Goal: Communication & Community: Share content

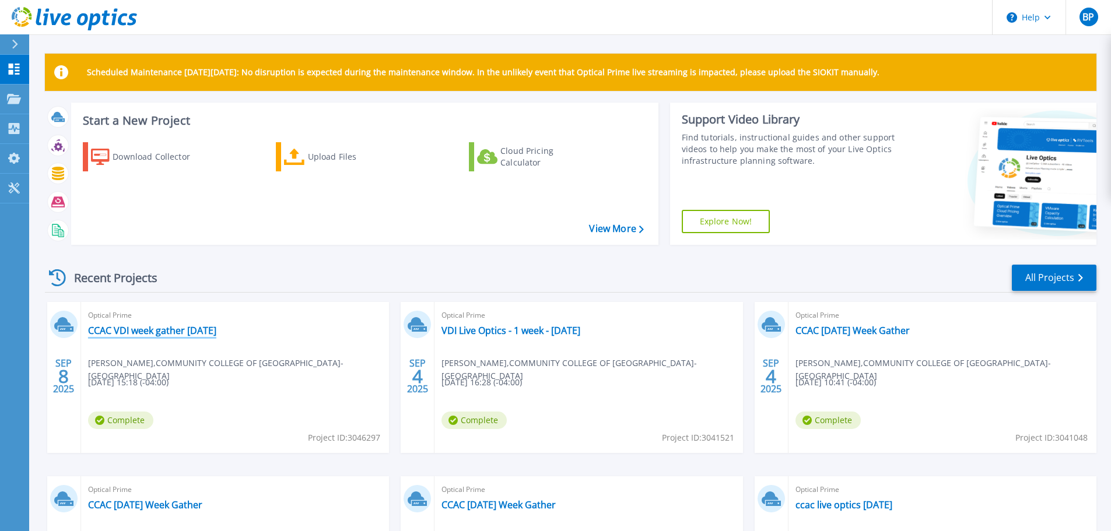
drag, startPoint x: 148, startPoint y: 328, endPoint x: 444, endPoint y: 288, distance: 299.0
click at [148, 328] on link "CCAC VDI week gather 9-8-25" at bounding box center [152, 331] width 128 height 12
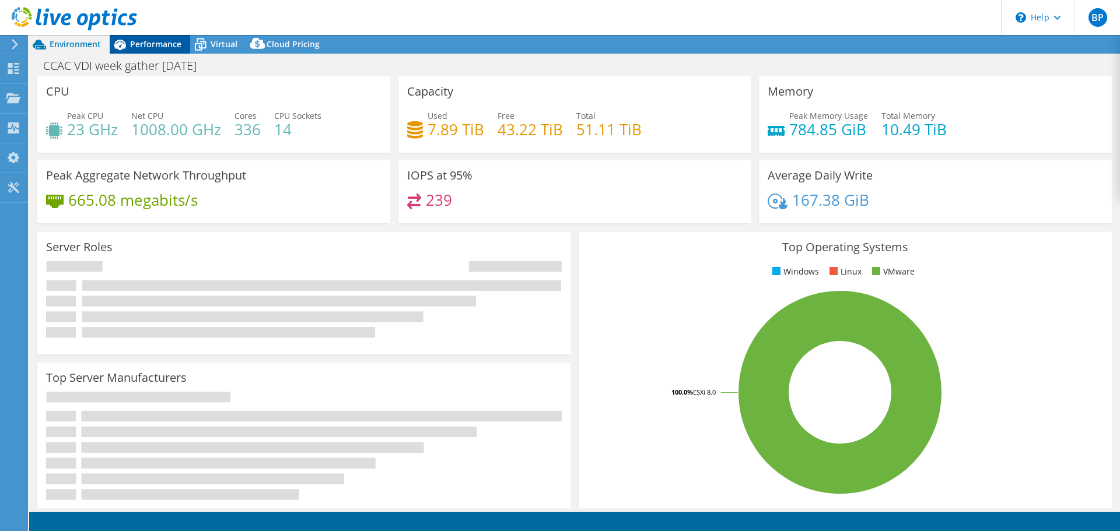
click at [143, 45] on span "Performance" at bounding box center [155, 43] width 51 height 11
select select "USD"
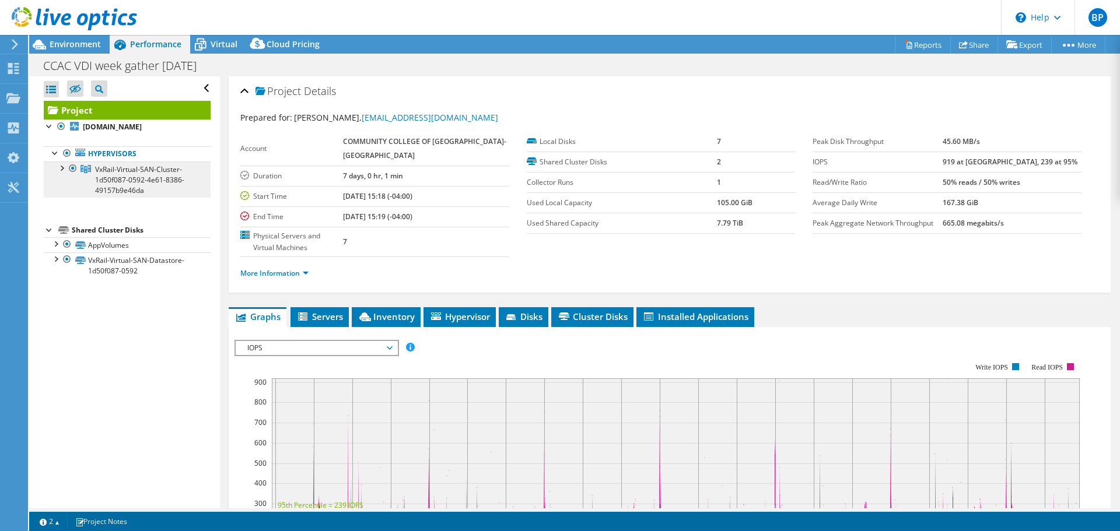
click at [120, 176] on span "VxRail-Virtual-SAN-Cluster-1d50f087-0592-4e61-8386-49157b9e46da" at bounding box center [139, 179] width 89 height 31
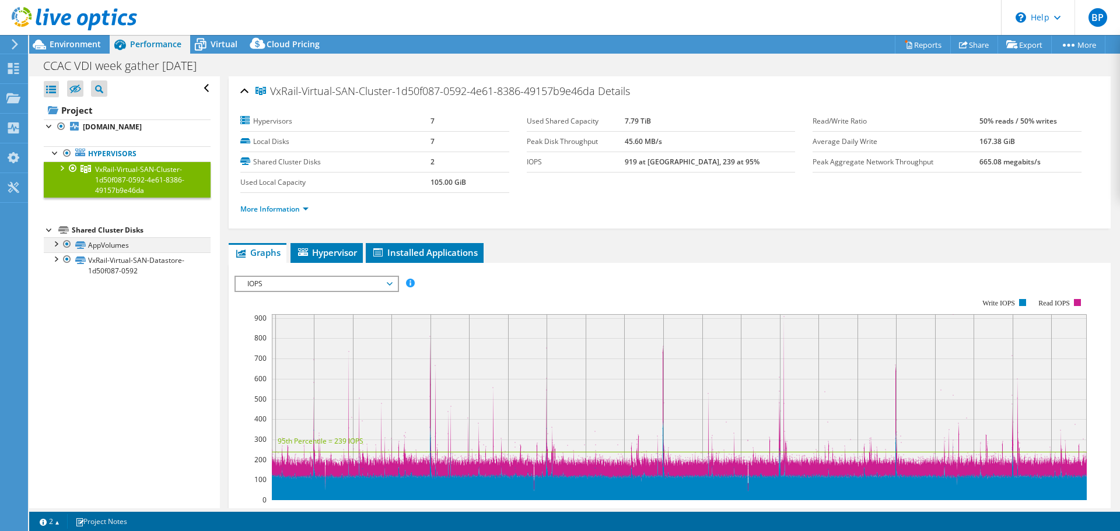
click at [57, 245] on div at bounding box center [56, 243] width 12 height 12
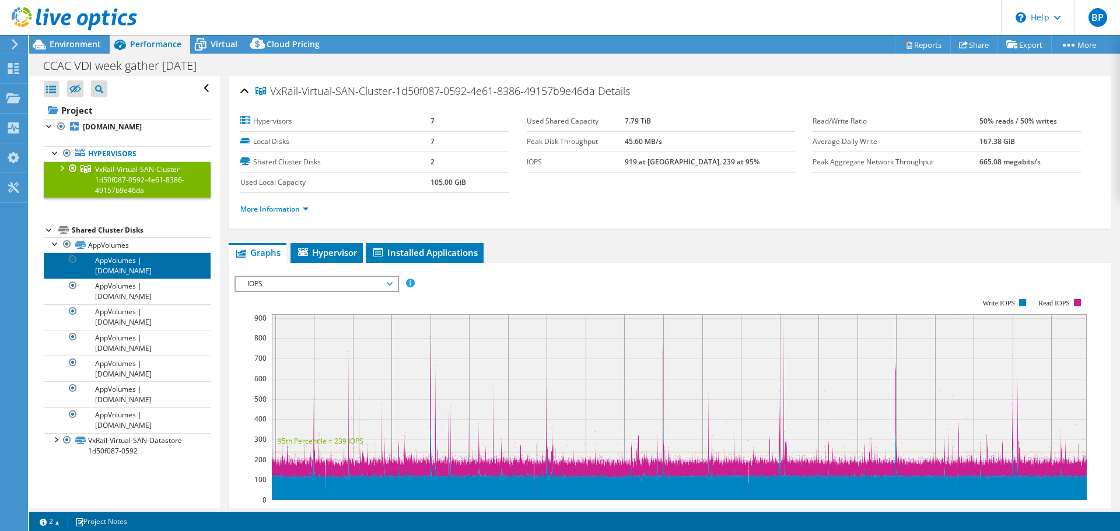
click at [131, 255] on link "AppVolumes | co-vdi-rail-02.ccac.org" at bounding box center [127, 266] width 167 height 26
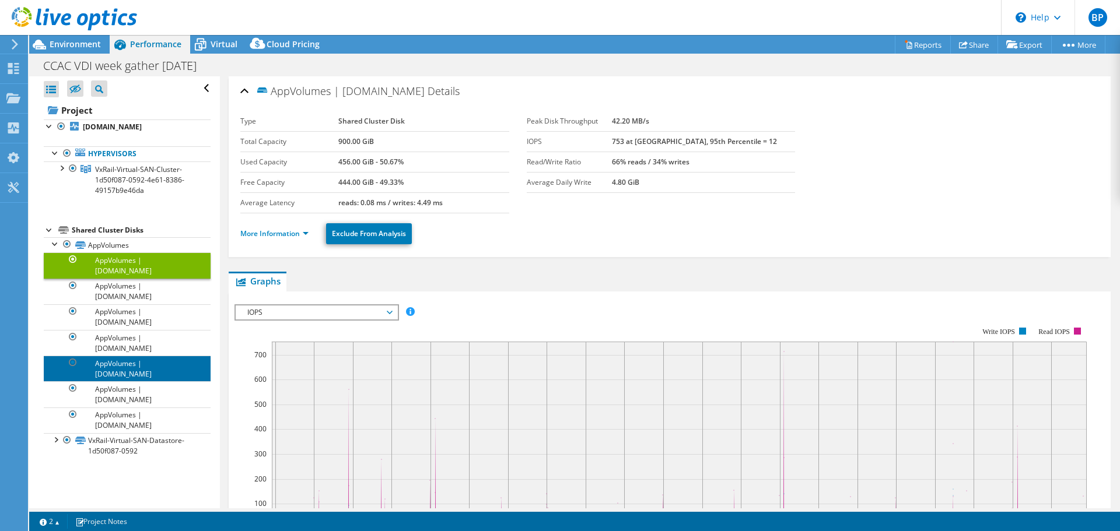
click at [131, 371] on link "AppVolumes | co-vdi-rail-06.ccac.org" at bounding box center [127, 369] width 167 height 26
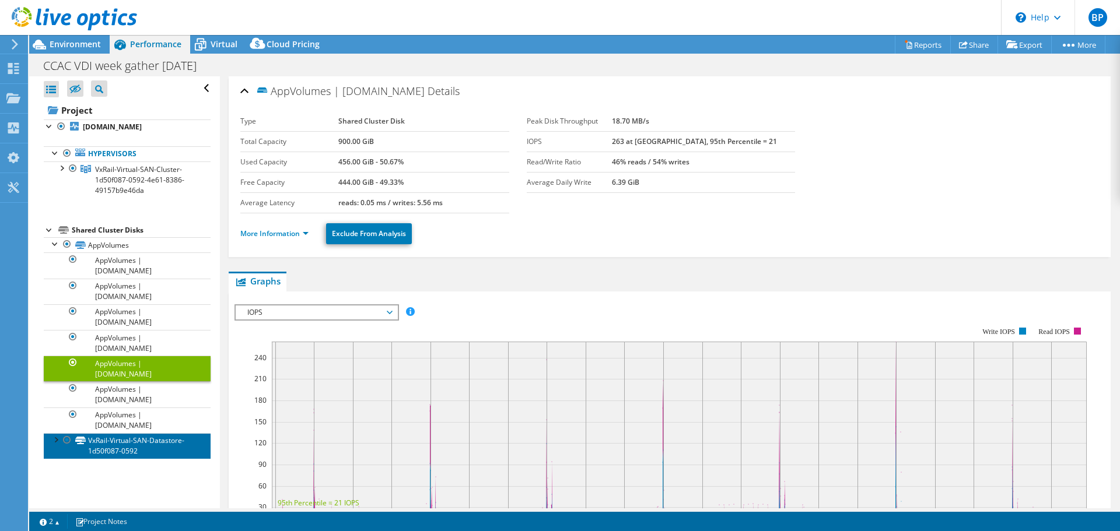
click at [93, 440] on link "VxRail-Virtual-SAN-Datastore-1d50f087-0592" at bounding box center [127, 446] width 167 height 26
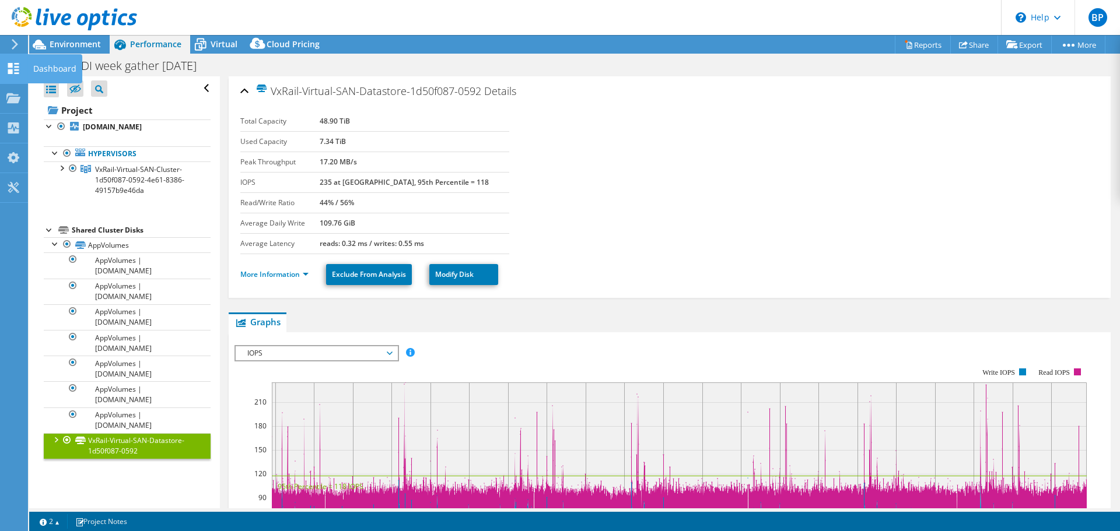
click at [10, 68] on icon at bounding box center [13, 68] width 14 height 11
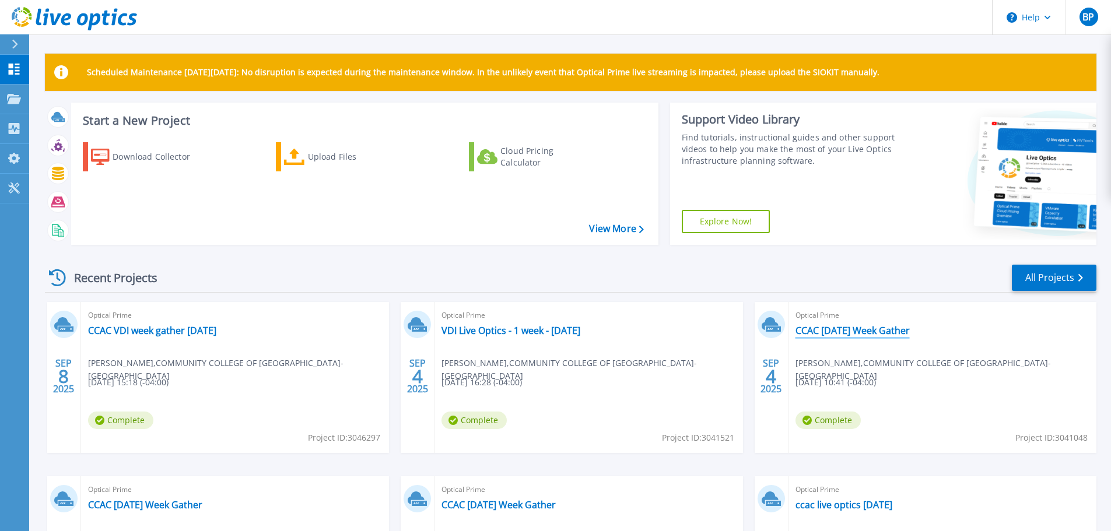
click at [875, 330] on link "CCAC [DATE] Week Gather" at bounding box center [852, 331] width 114 height 12
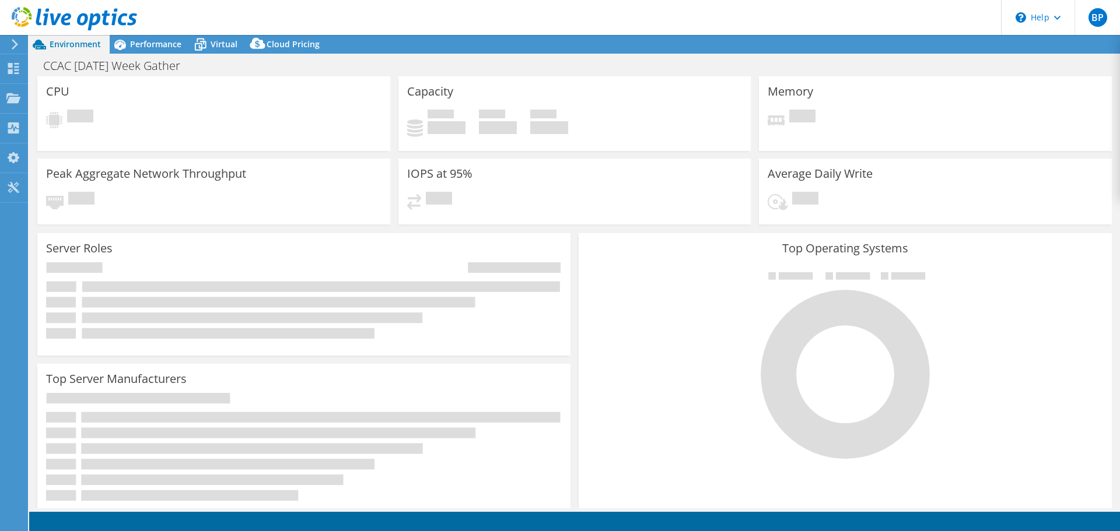
select select "USD"
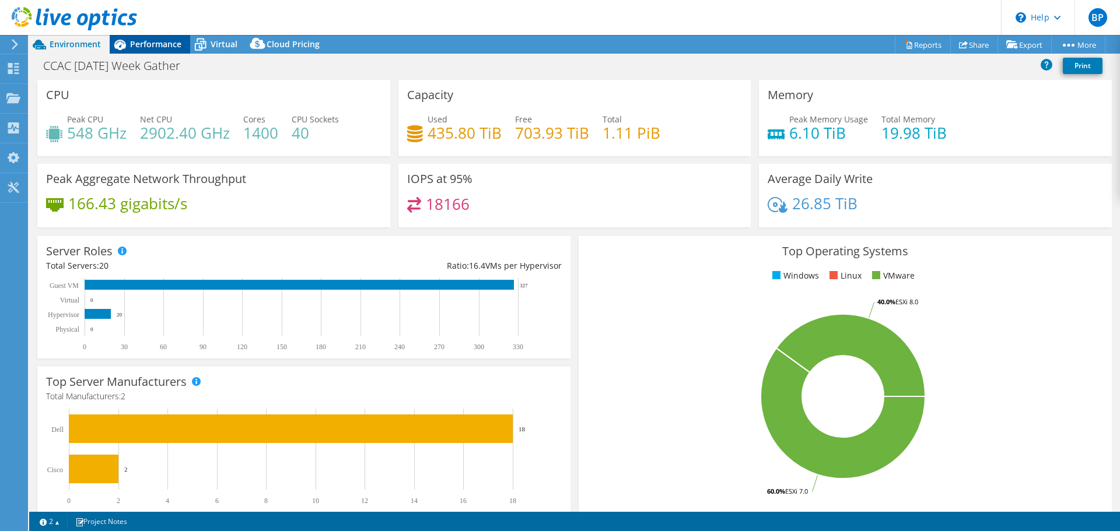
click at [139, 48] on span "Performance" at bounding box center [155, 43] width 51 height 11
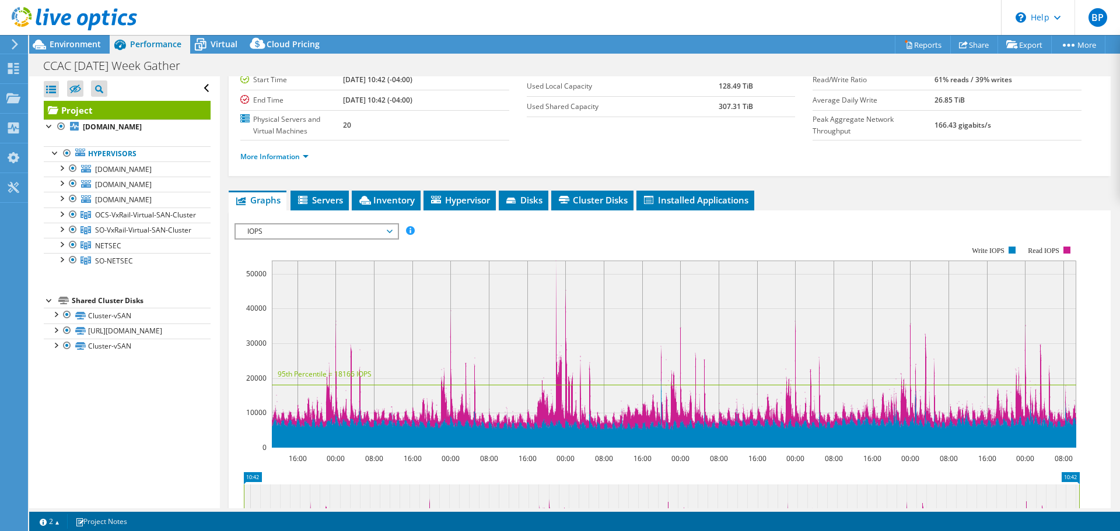
scroll to position [292, 0]
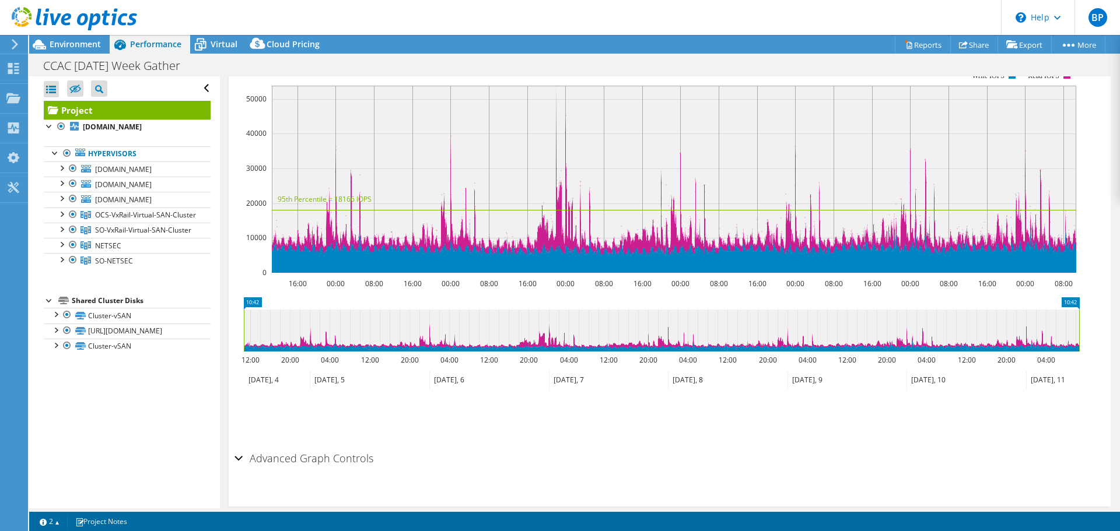
click at [502, 13] on header "BP End User [PERSON_NAME] [EMAIL_ADDRESS][DOMAIN_NAME] COMMUNITY COLLEGE OF [GE…" at bounding box center [560, 17] width 1120 height 35
click at [959, 47] on icon at bounding box center [963, 44] width 9 height 9
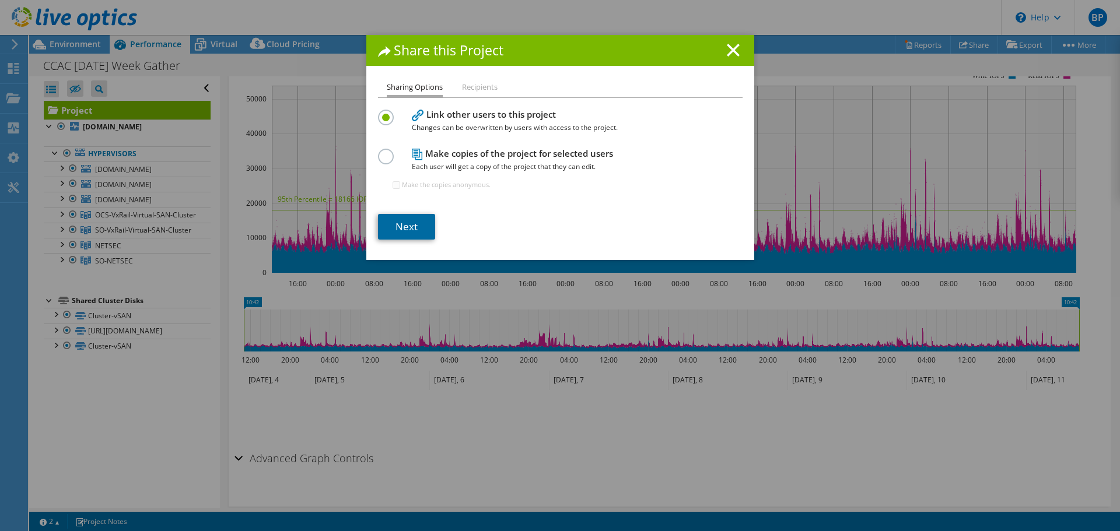
click at [395, 229] on link "Next" at bounding box center [406, 227] width 57 height 26
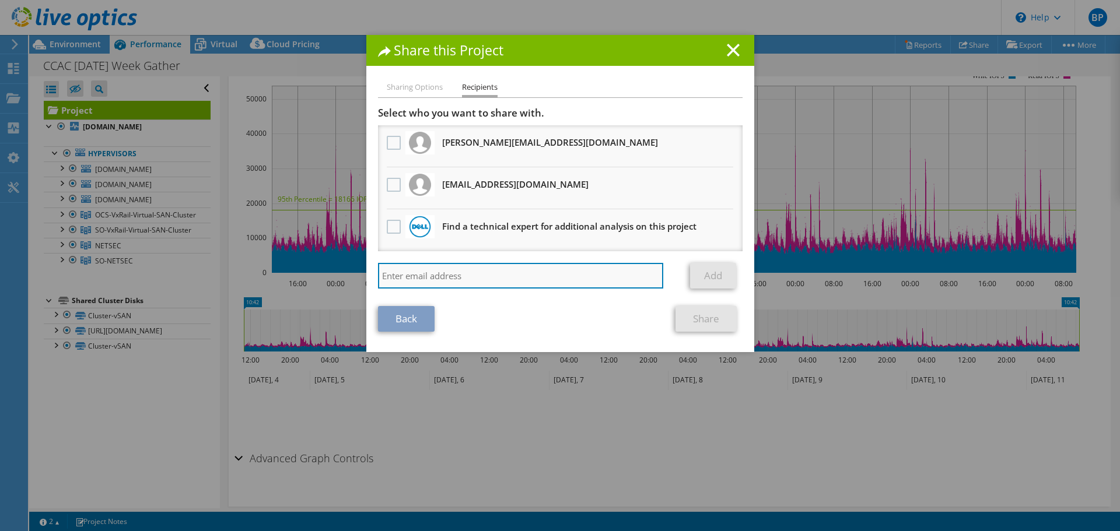
click at [413, 280] on input "search" at bounding box center [521, 276] width 286 height 26
type input "[EMAIL_ADDRESS][DOMAIN_NAME]"
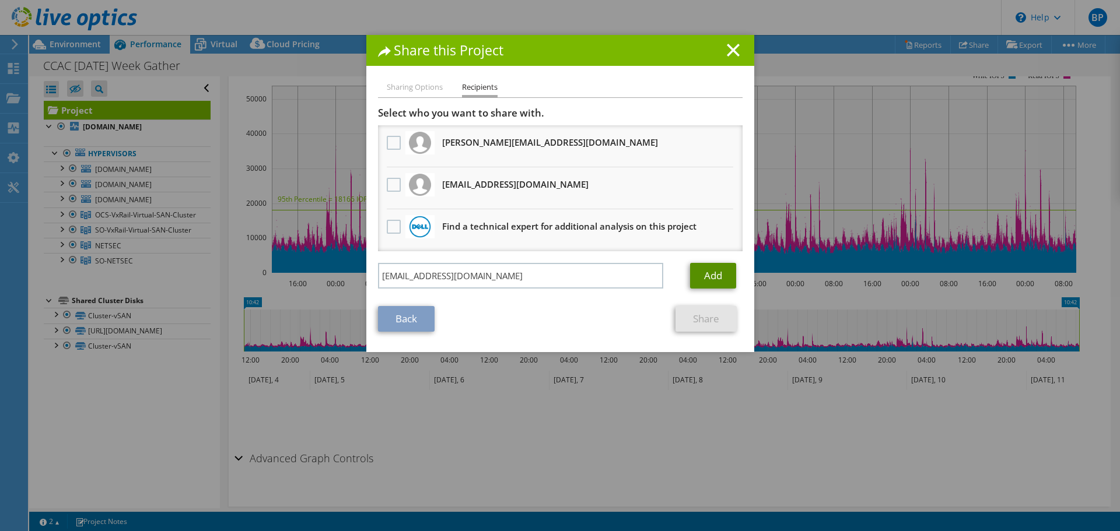
click at [714, 277] on link "Add" at bounding box center [713, 276] width 46 height 26
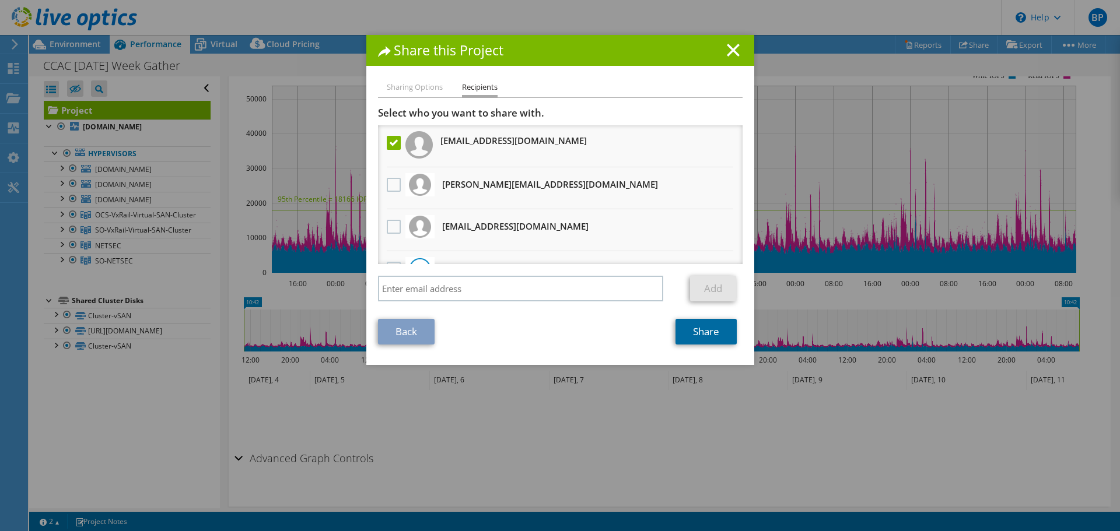
click at [688, 336] on link "Share" at bounding box center [705, 332] width 61 height 26
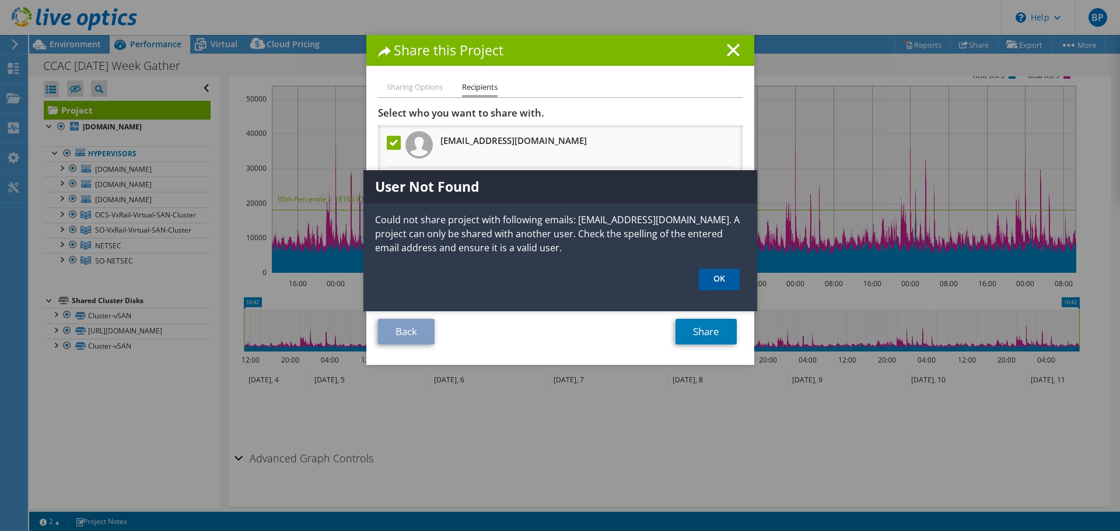
click at [714, 283] on link "OK" at bounding box center [719, 280] width 41 height 22
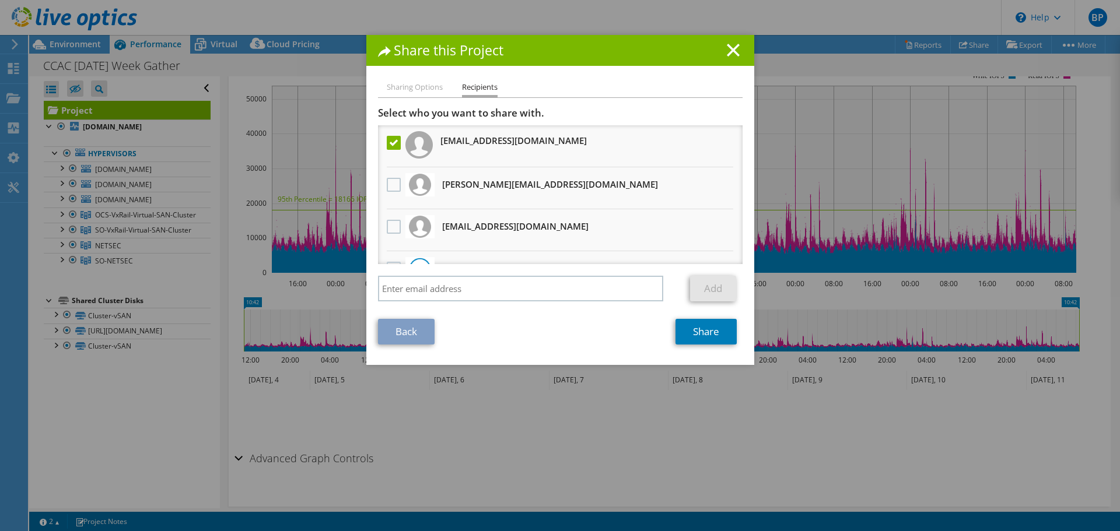
click at [395, 332] on link "Back" at bounding box center [406, 332] width 57 height 26
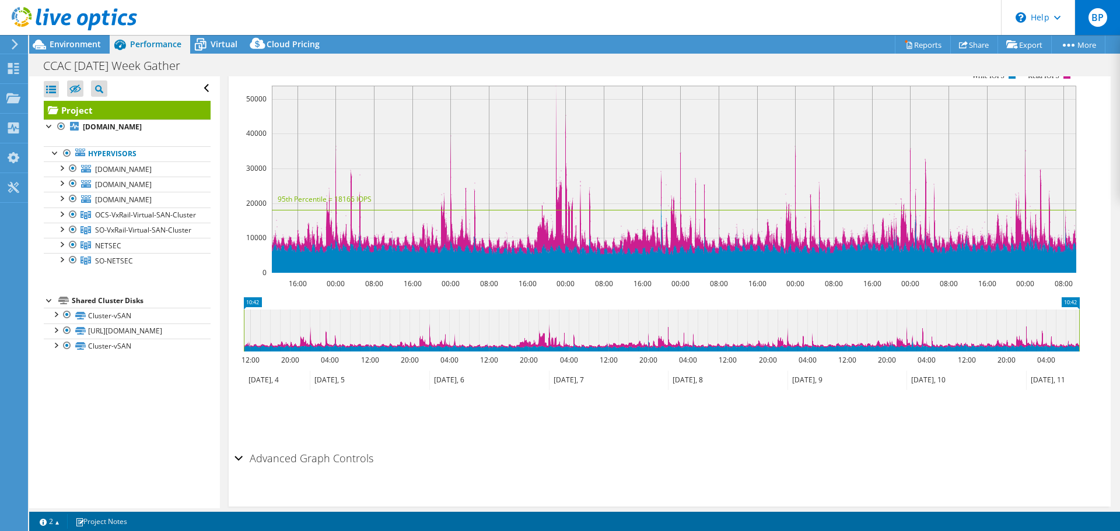
click at [1090, 26] on div "BP" at bounding box center [1096, 17] width 45 height 35
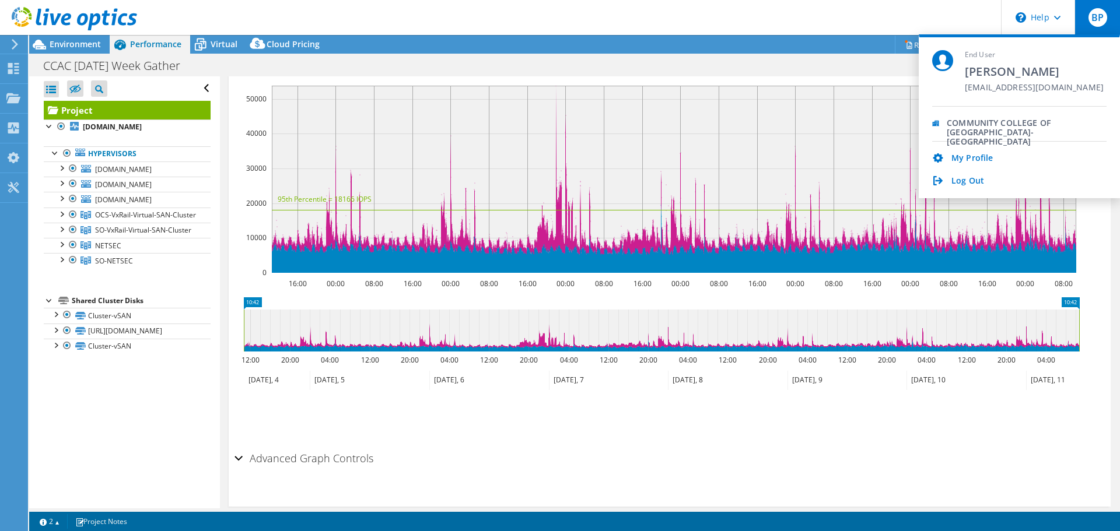
click at [891, 31] on header "BP End User [PERSON_NAME] [EMAIL_ADDRESS][DOMAIN_NAME] COMMUNITY COLLEGE OF [GE…" at bounding box center [560, 17] width 1120 height 35
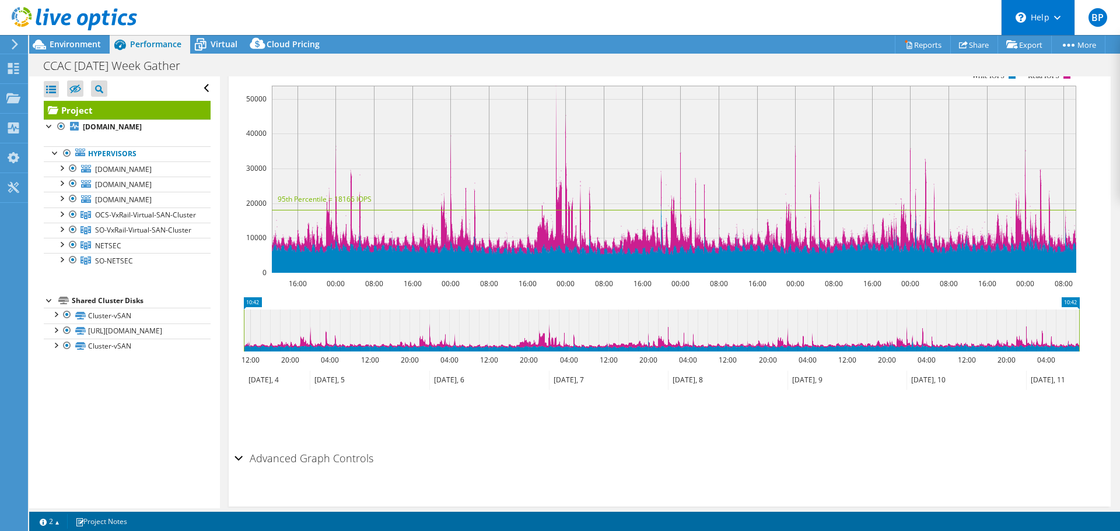
click at [1060, 17] on div "\n Help" at bounding box center [1037, 17] width 73 height 35
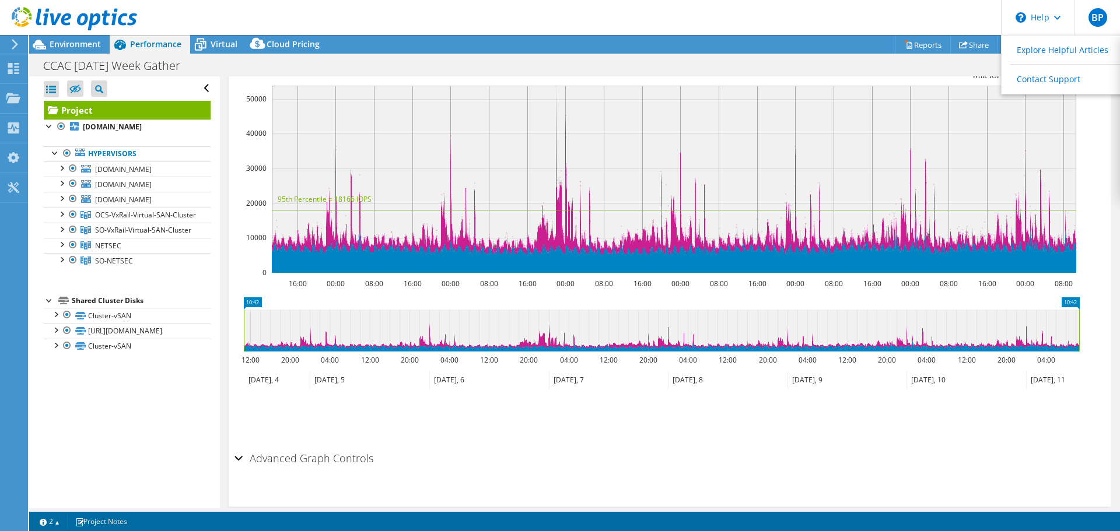
click at [920, 19] on header "BP End User [PERSON_NAME] [EMAIL_ADDRESS][DOMAIN_NAME] COMMUNITY COLLEGE OF [GE…" at bounding box center [560, 17] width 1120 height 35
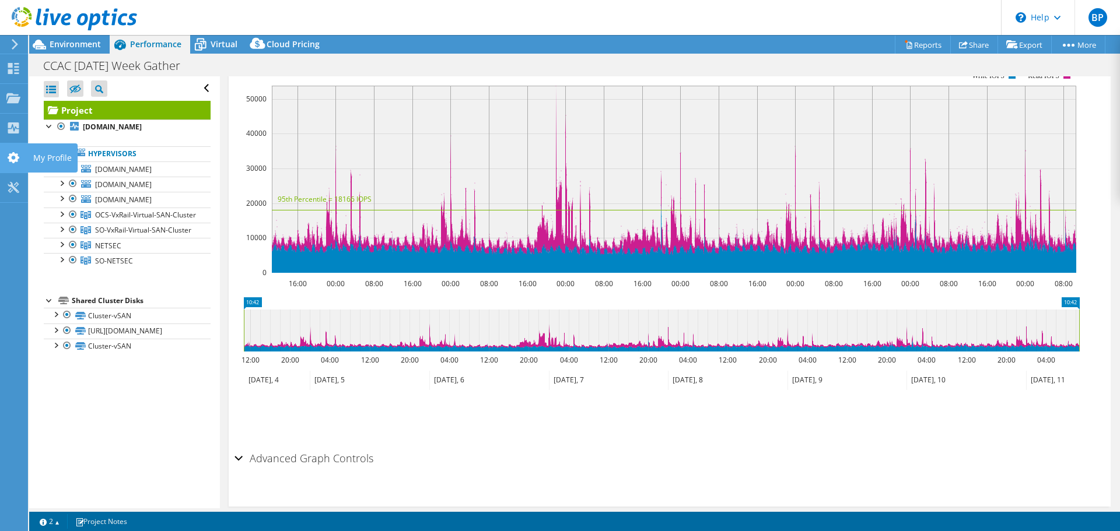
click at [16, 156] on use at bounding box center [14, 157] width 12 height 11
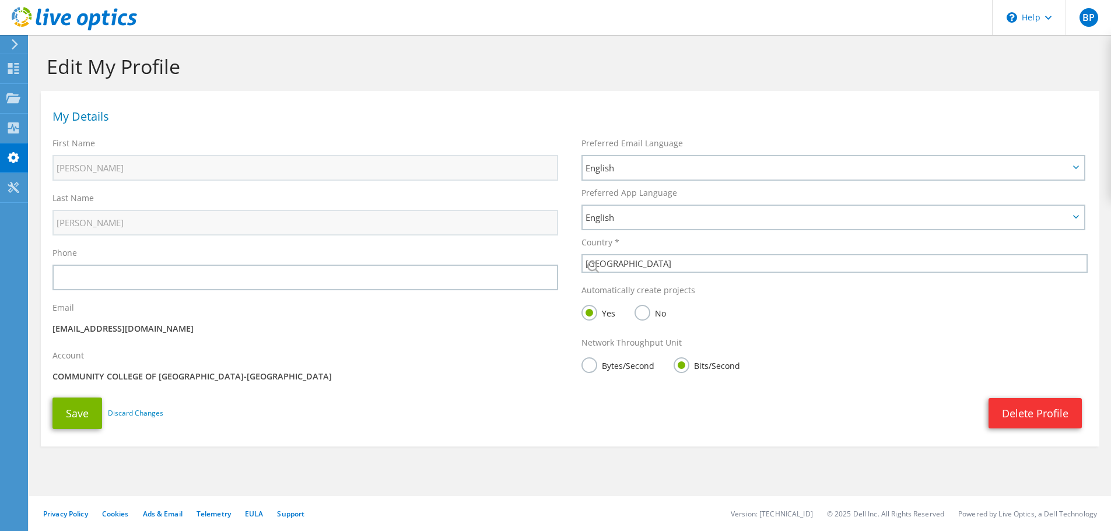
select select "224"
click at [747, 431] on div "Save Discard Changes Delete Profile Save" at bounding box center [570, 413] width 1058 height 43
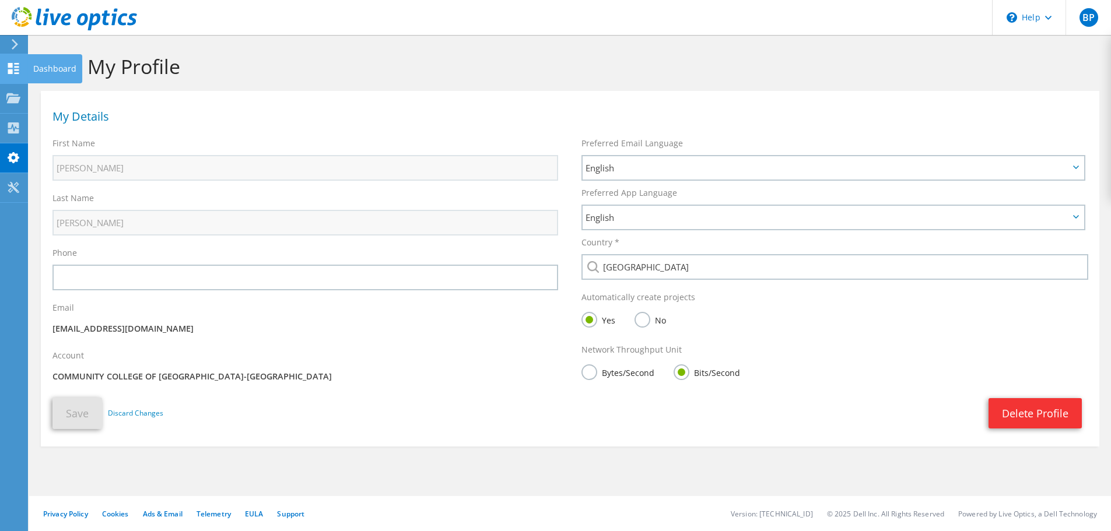
click at [10, 65] on use at bounding box center [13, 68] width 11 height 11
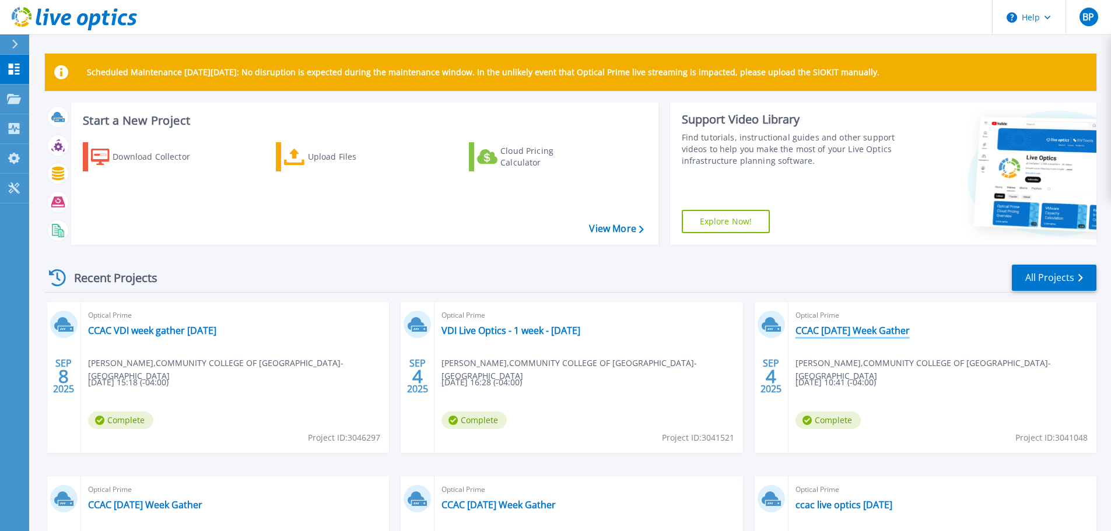
click at [891, 333] on link "CCAC [DATE] Week Gather" at bounding box center [852, 331] width 114 height 12
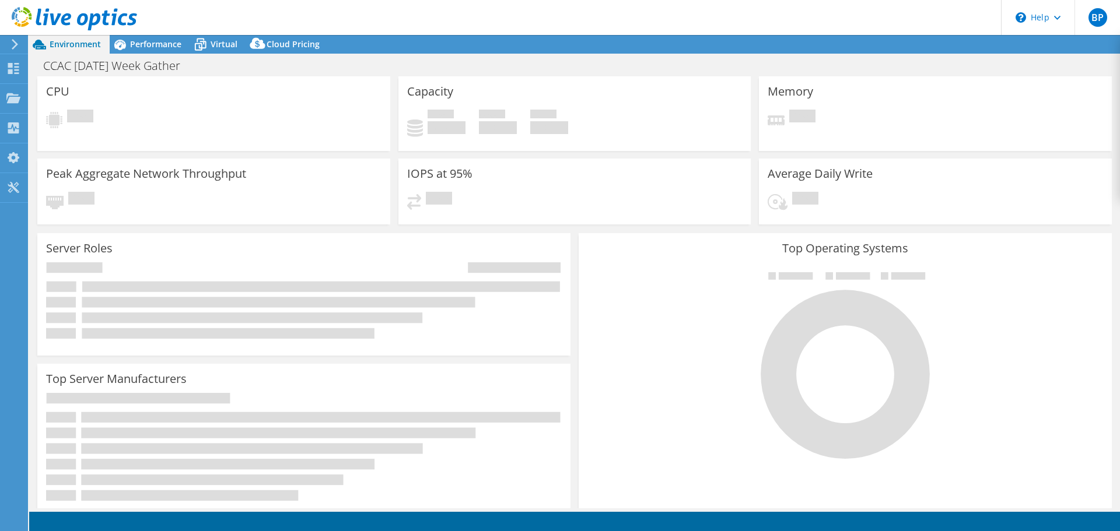
select select "USD"
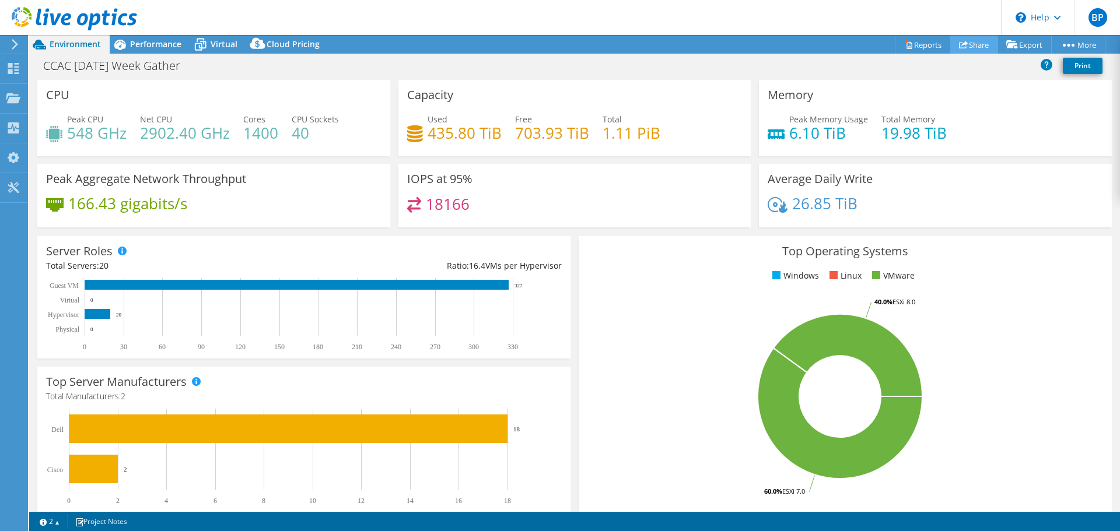
click at [965, 45] on link "Share" at bounding box center [974, 45] width 48 height 18
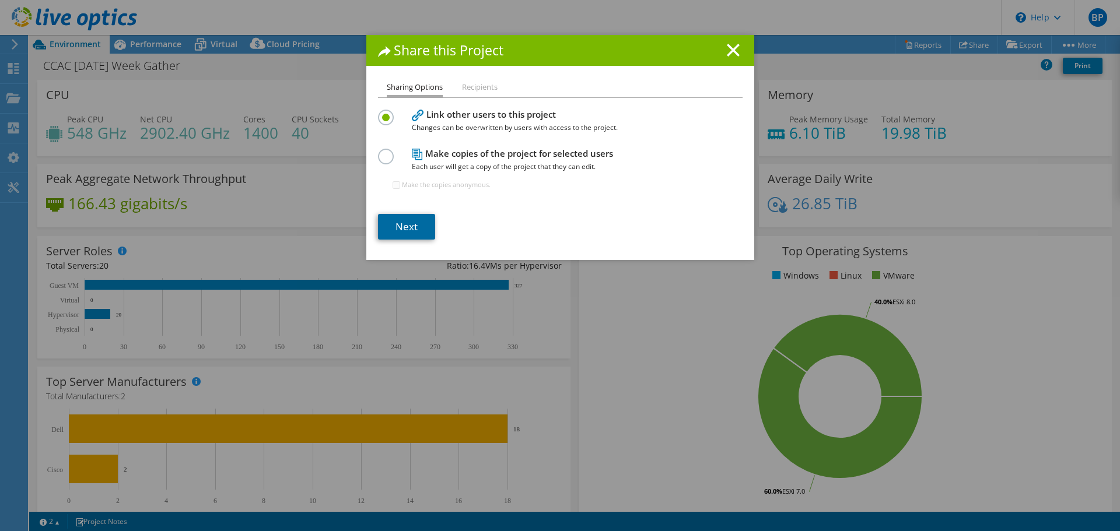
click at [408, 230] on link "Next" at bounding box center [406, 227] width 57 height 26
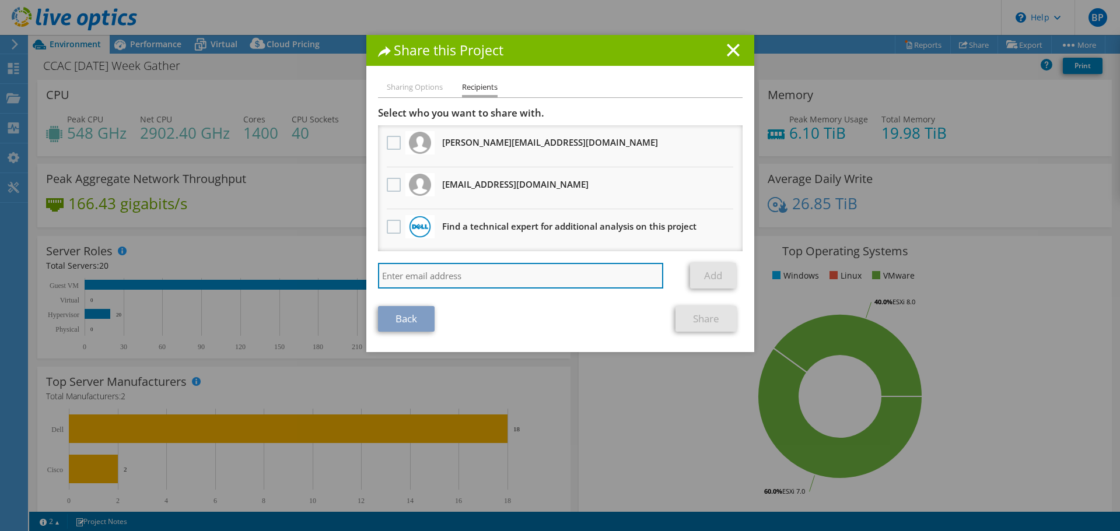
click at [461, 272] on input "search" at bounding box center [521, 276] width 286 height 26
type input "[EMAIL_ADDRESS][DOMAIN_NAME]"
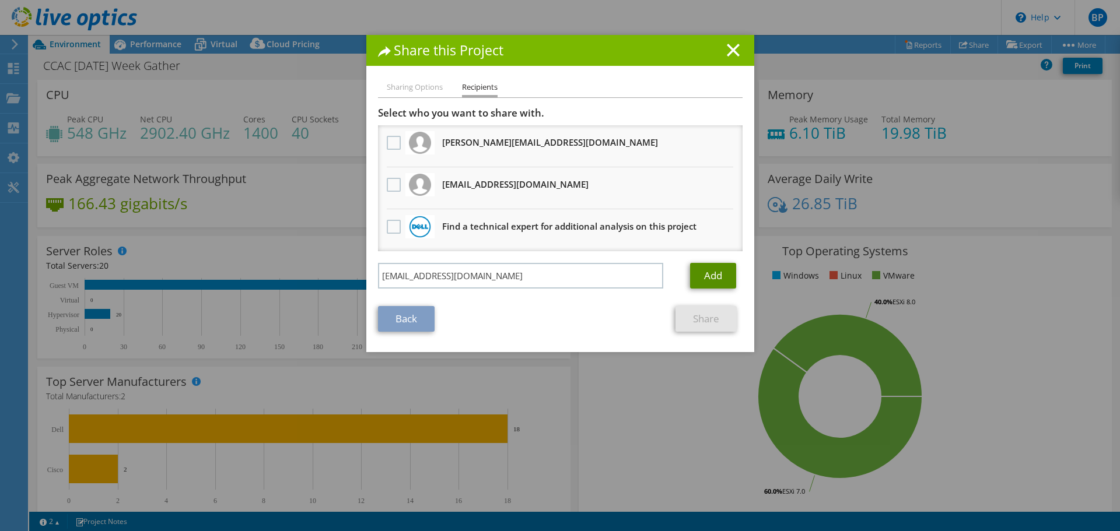
click at [721, 276] on link "Add" at bounding box center [713, 276] width 46 height 26
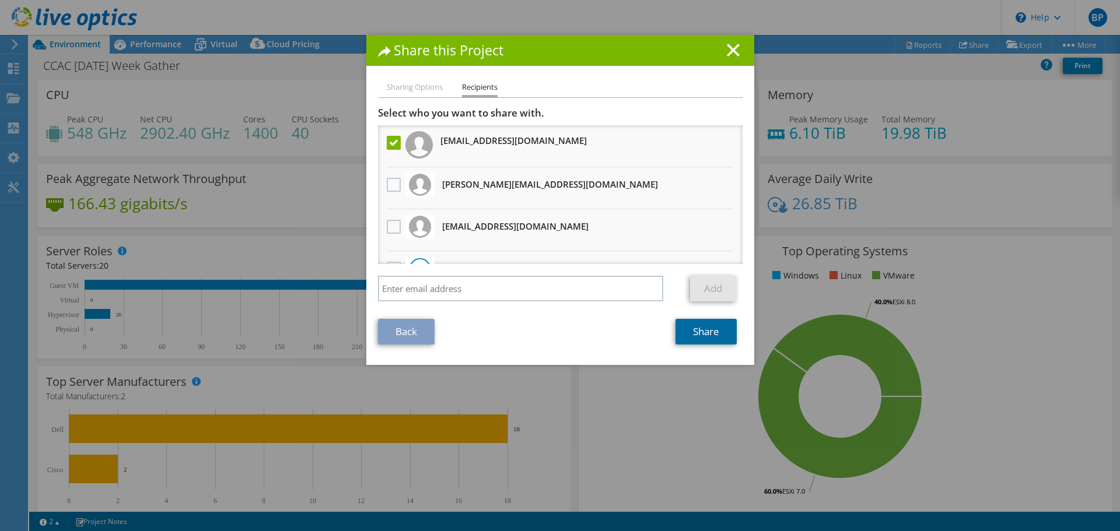
click at [697, 332] on link "Share" at bounding box center [705, 332] width 61 height 26
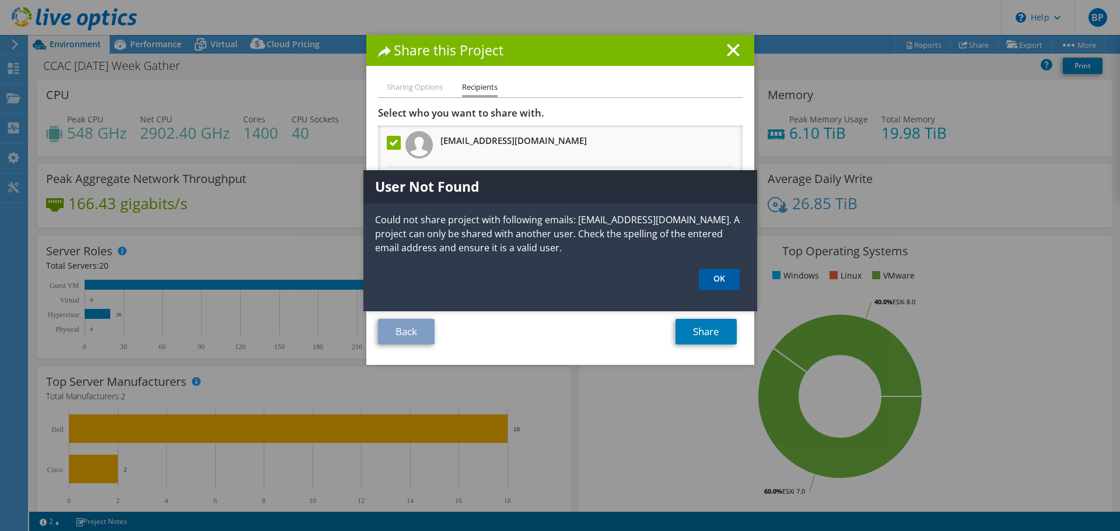
click at [705, 275] on link "OK" at bounding box center [719, 280] width 41 height 22
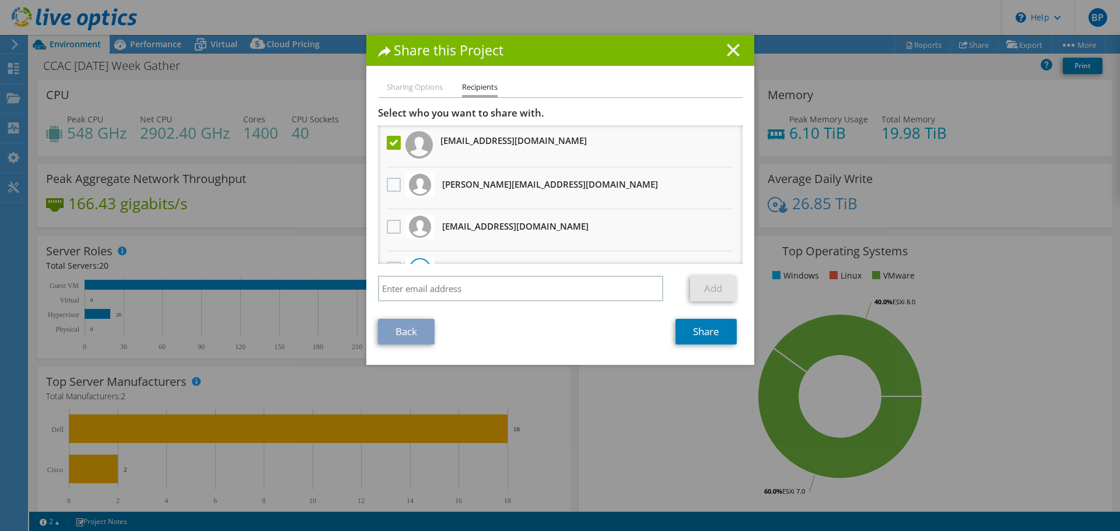
click at [731, 47] on line at bounding box center [733, 50] width 12 height 12
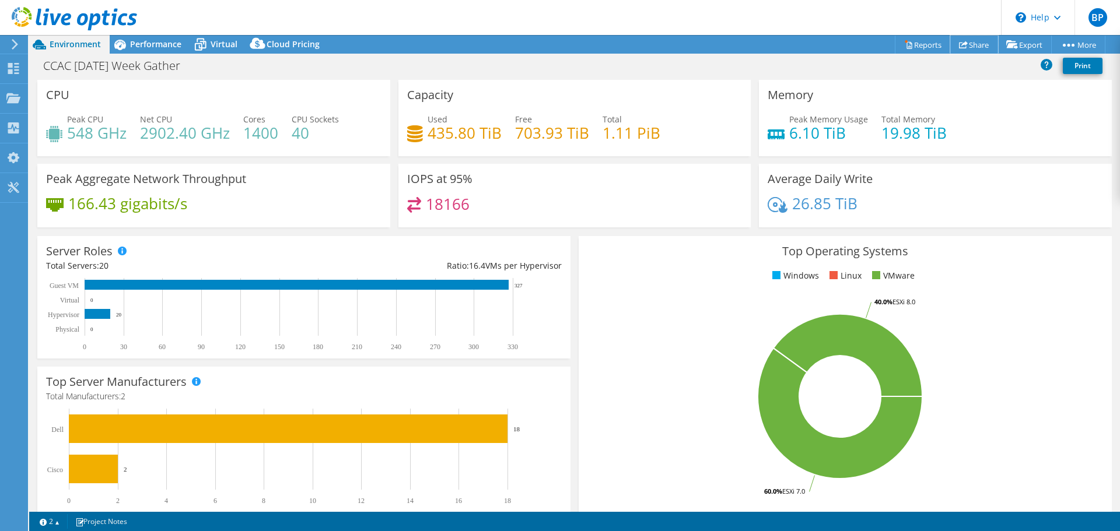
drag, startPoint x: 965, startPoint y: 45, endPoint x: 704, endPoint y: 75, distance: 261.8
click at [965, 45] on link "Share" at bounding box center [974, 45] width 48 height 18
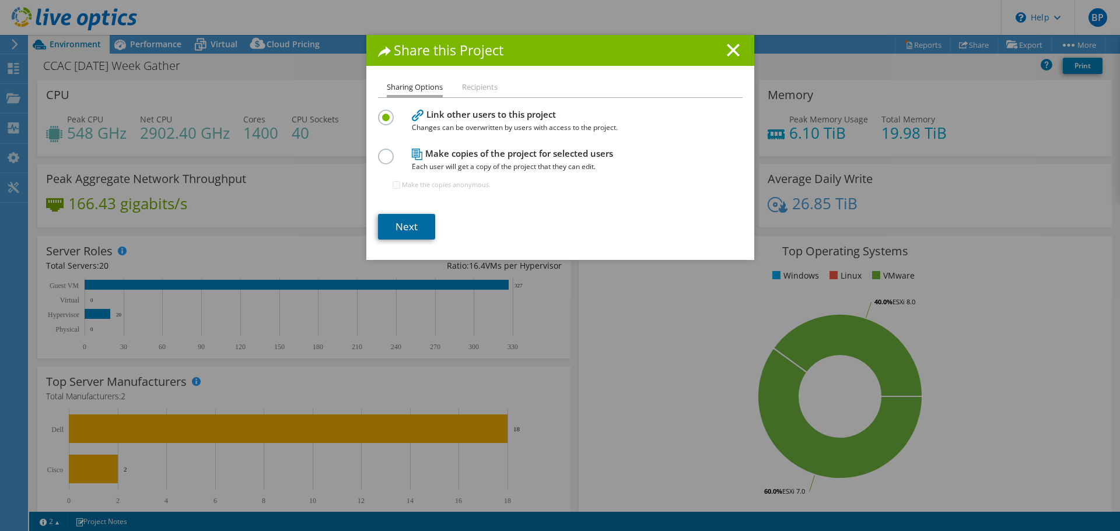
click at [399, 222] on link "Next" at bounding box center [406, 227] width 57 height 26
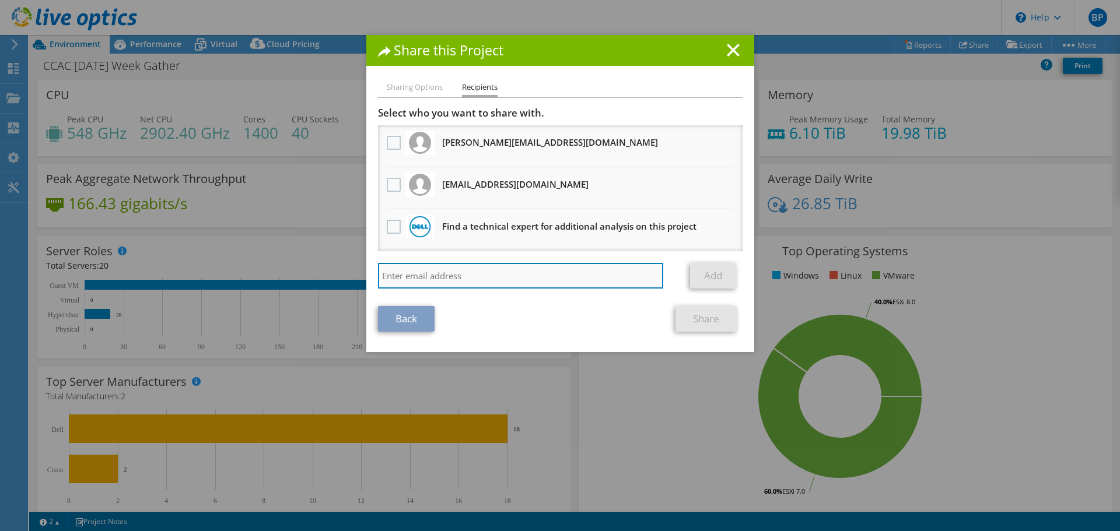
click at [428, 278] on input "search" at bounding box center [521, 276] width 286 height 26
type input "[EMAIL_ADDRESS][DOMAIN_NAME]"
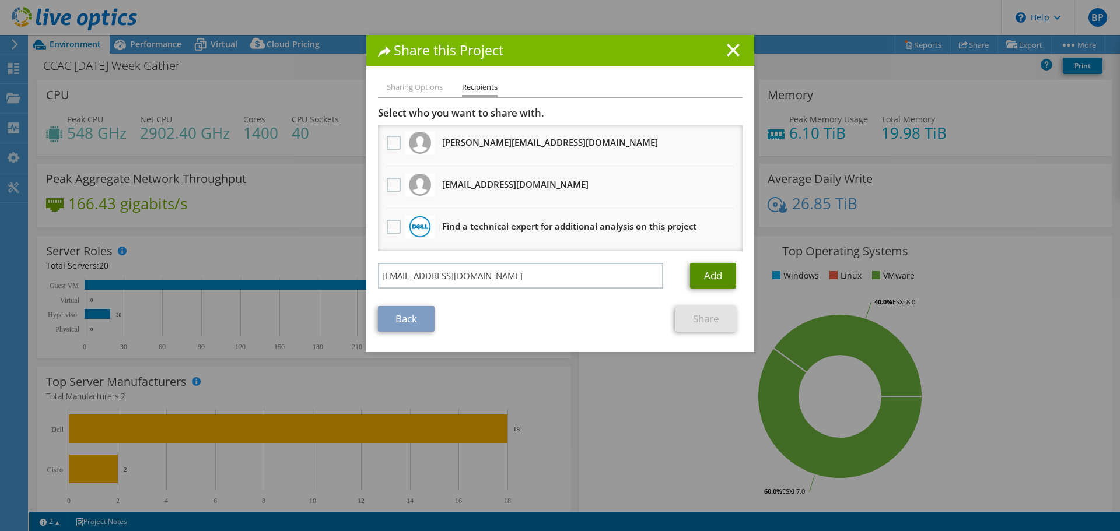
click at [708, 273] on link "Add" at bounding box center [713, 276] width 46 height 26
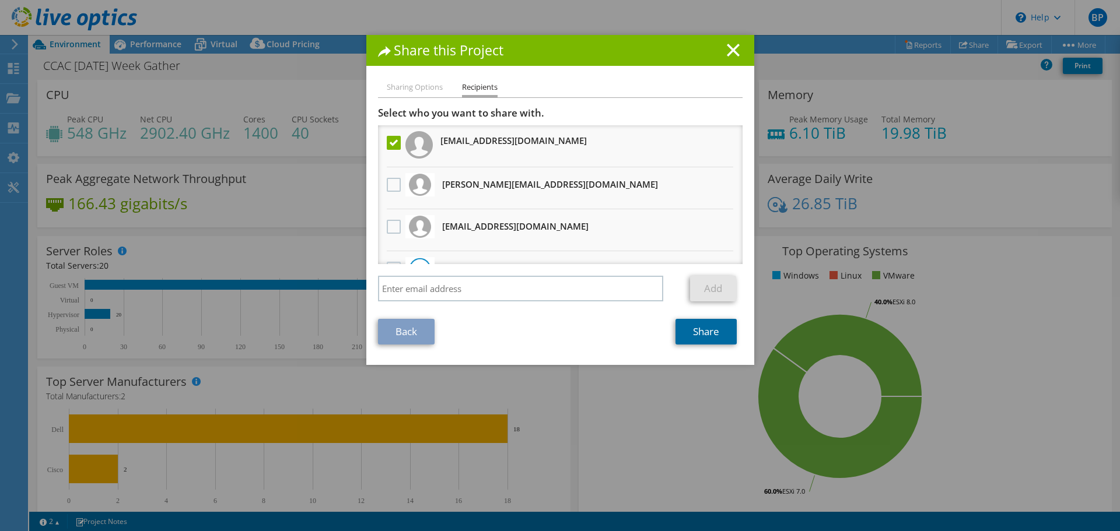
click at [700, 330] on link "Share" at bounding box center [705, 332] width 61 height 26
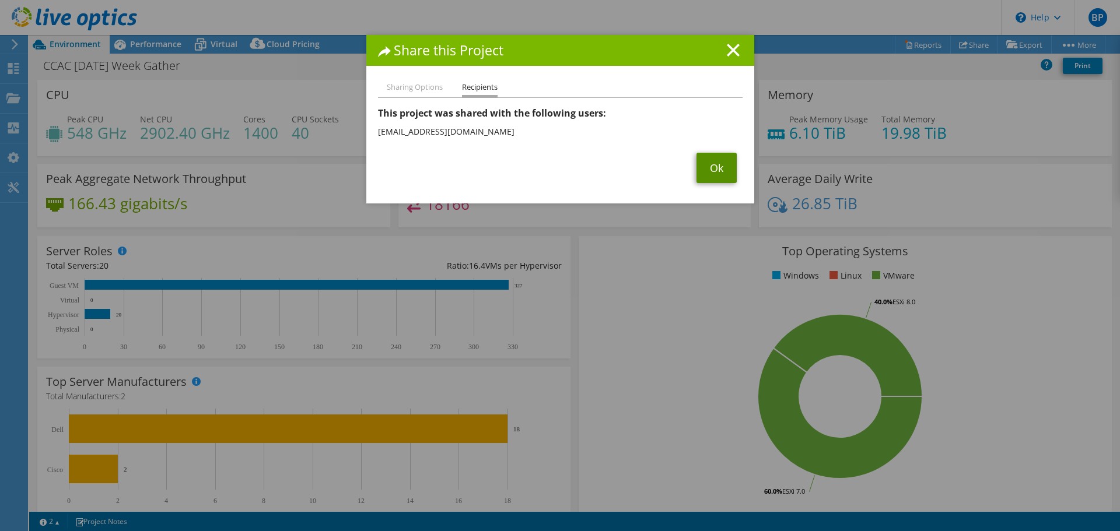
click at [706, 166] on link "Ok" at bounding box center [716, 168] width 40 height 30
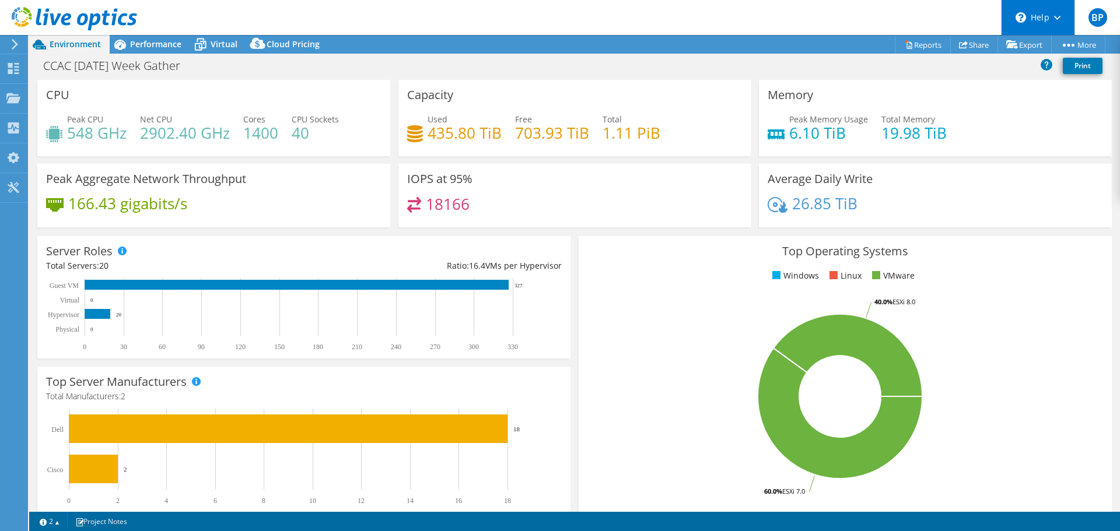
click at [1058, 11] on div "\n Help" at bounding box center [1037, 17] width 73 height 35
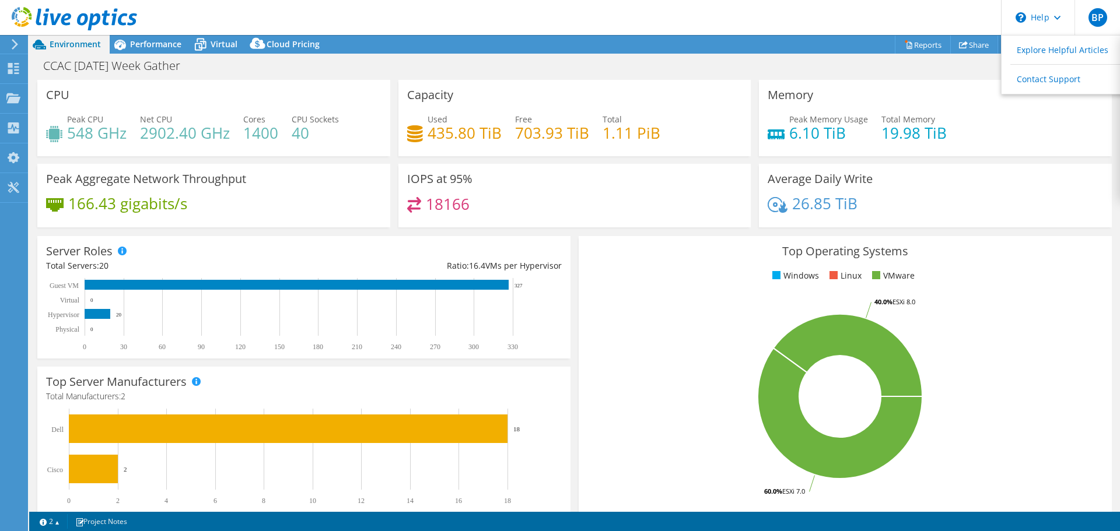
click at [919, 20] on header "BP End User [PERSON_NAME] [EMAIL_ADDRESS][DOMAIN_NAME] COMMUNITY COLLEGE OF [GE…" at bounding box center [560, 17] width 1120 height 35
